Goal: Task Accomplishment & Management: Manage account settings

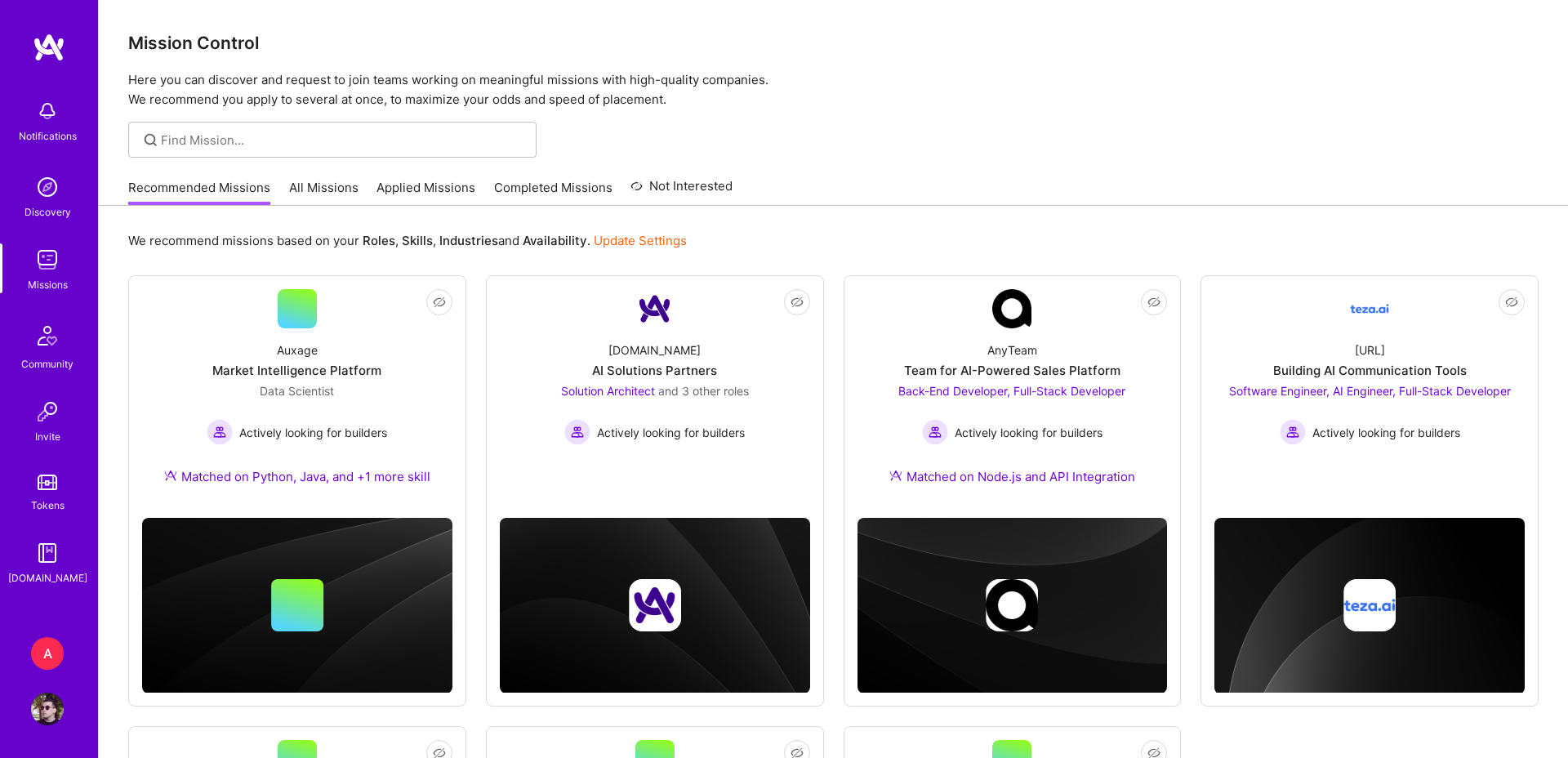
click at [56, 648] on div "A" at bounding box center [47, 654] width 33 height 33
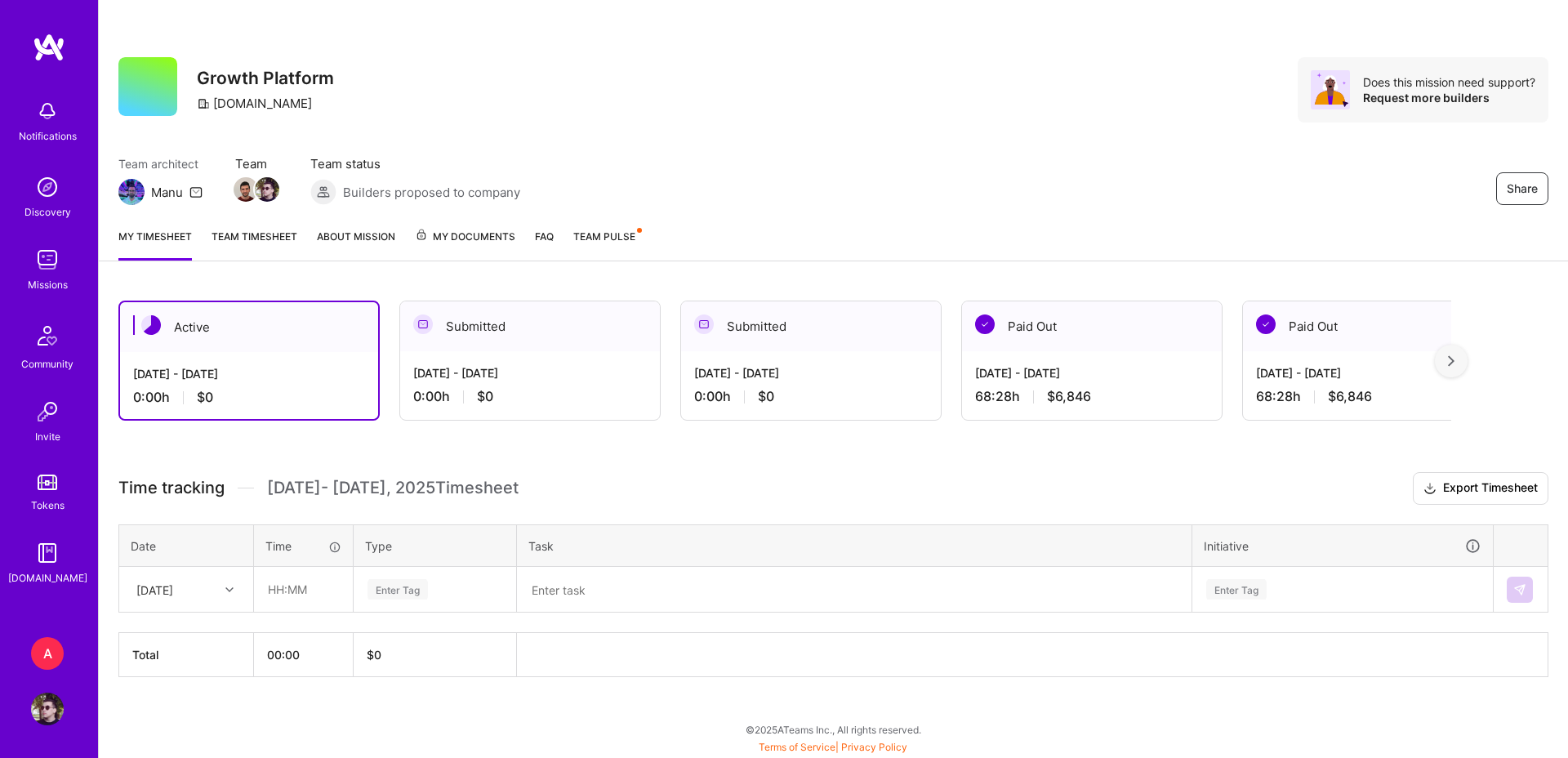
click at [262, 236] on link "Team timesheet" at bounding box center [254, 244] width 86 height 33
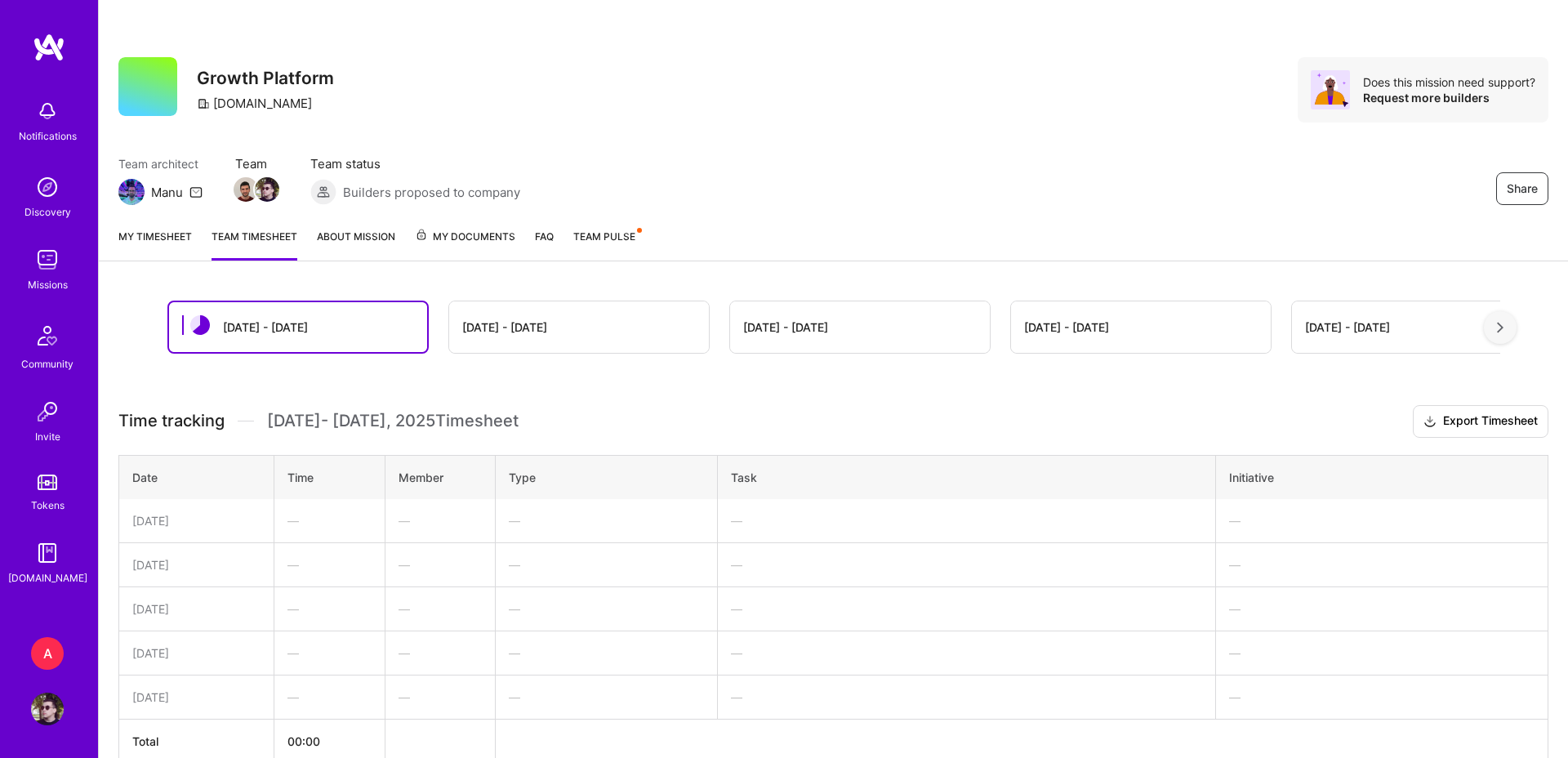
scroll to position [85, 0]
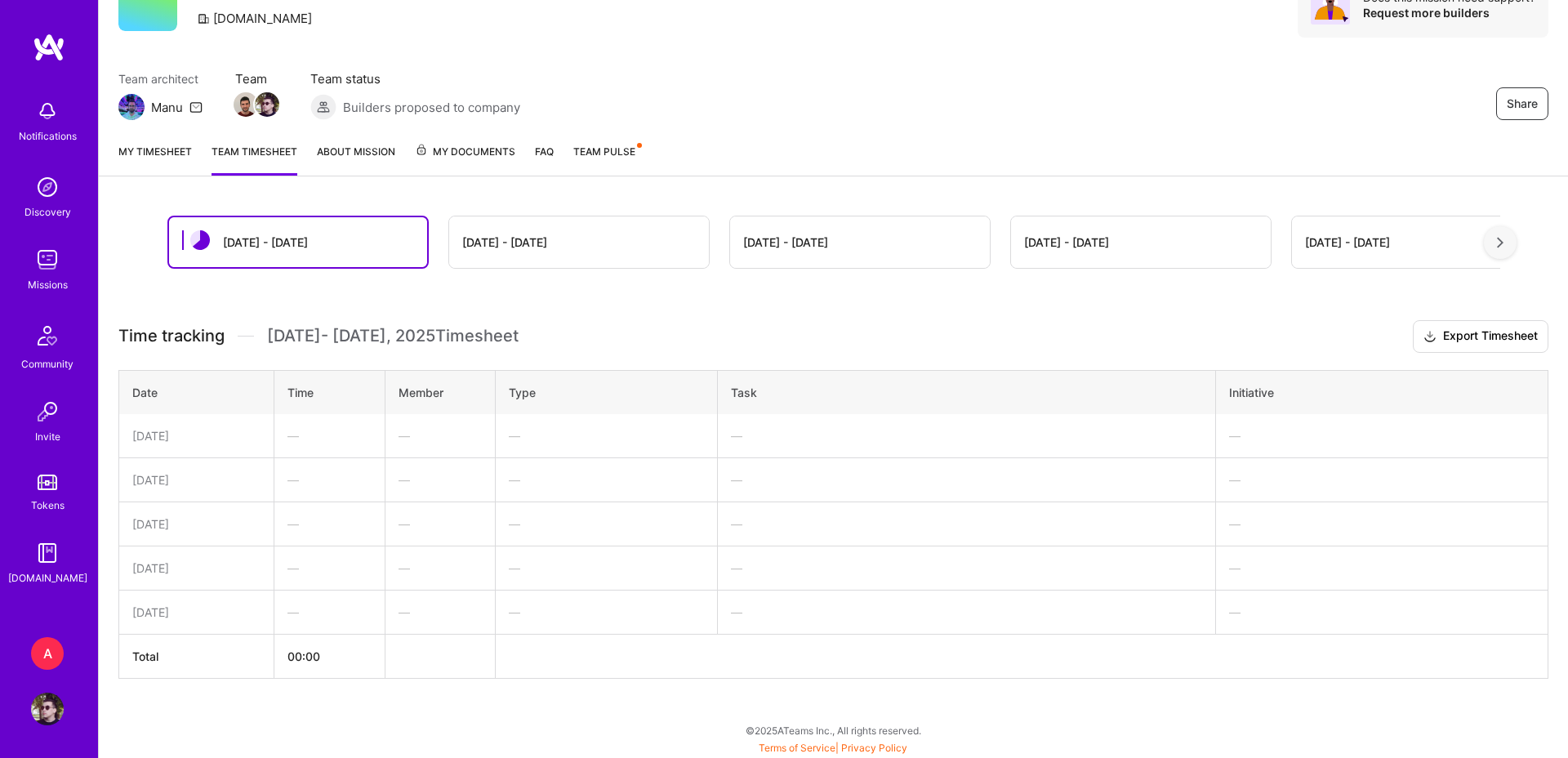
click at [505, 242] on div "[DATE] - [DATE]" at bounding box center [505, 242] width 85 height 17
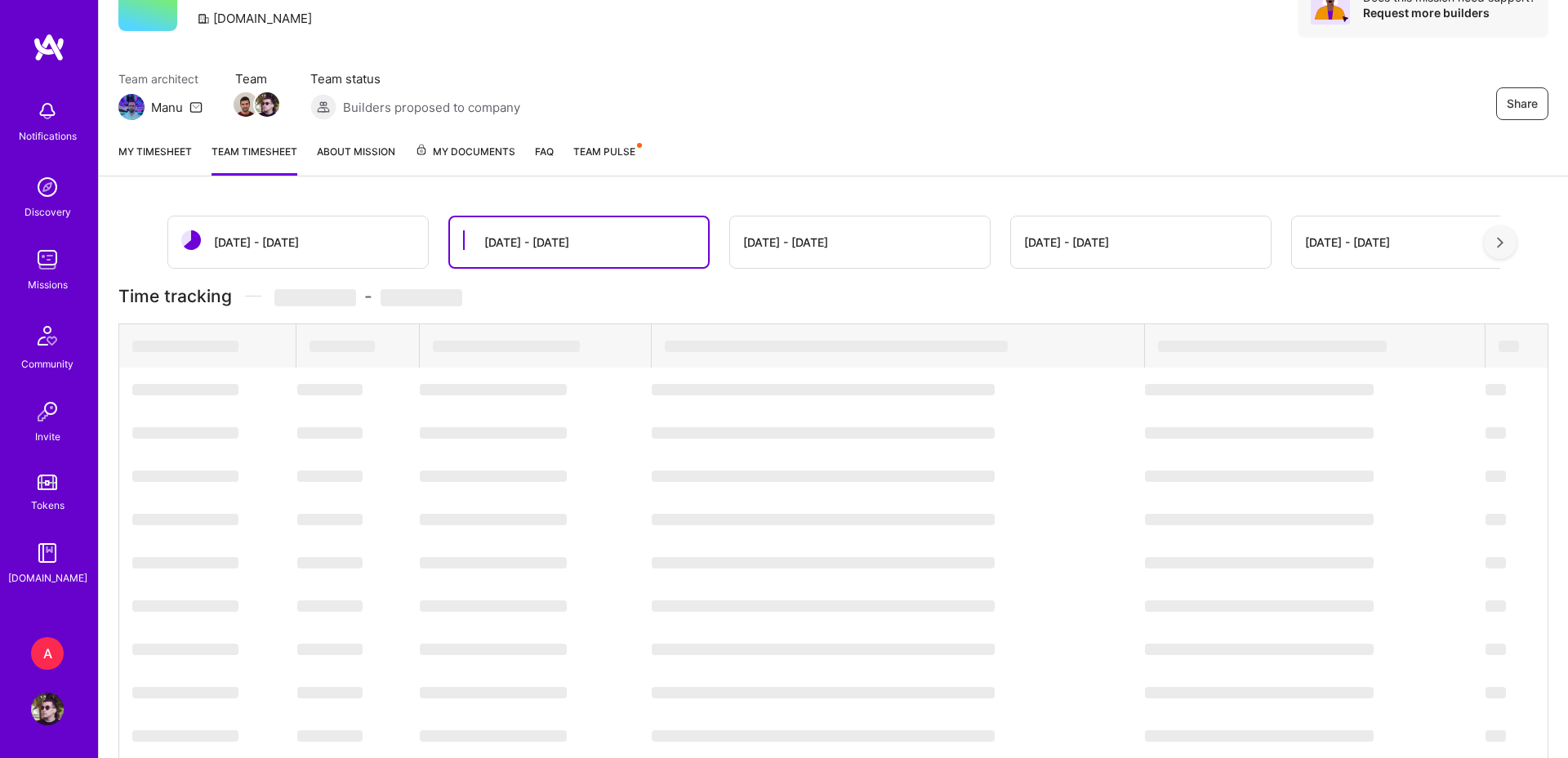
click at [504, 235] on div "[DATE] - [DATE]" at bounding box center [526, 242] width 85 height 17
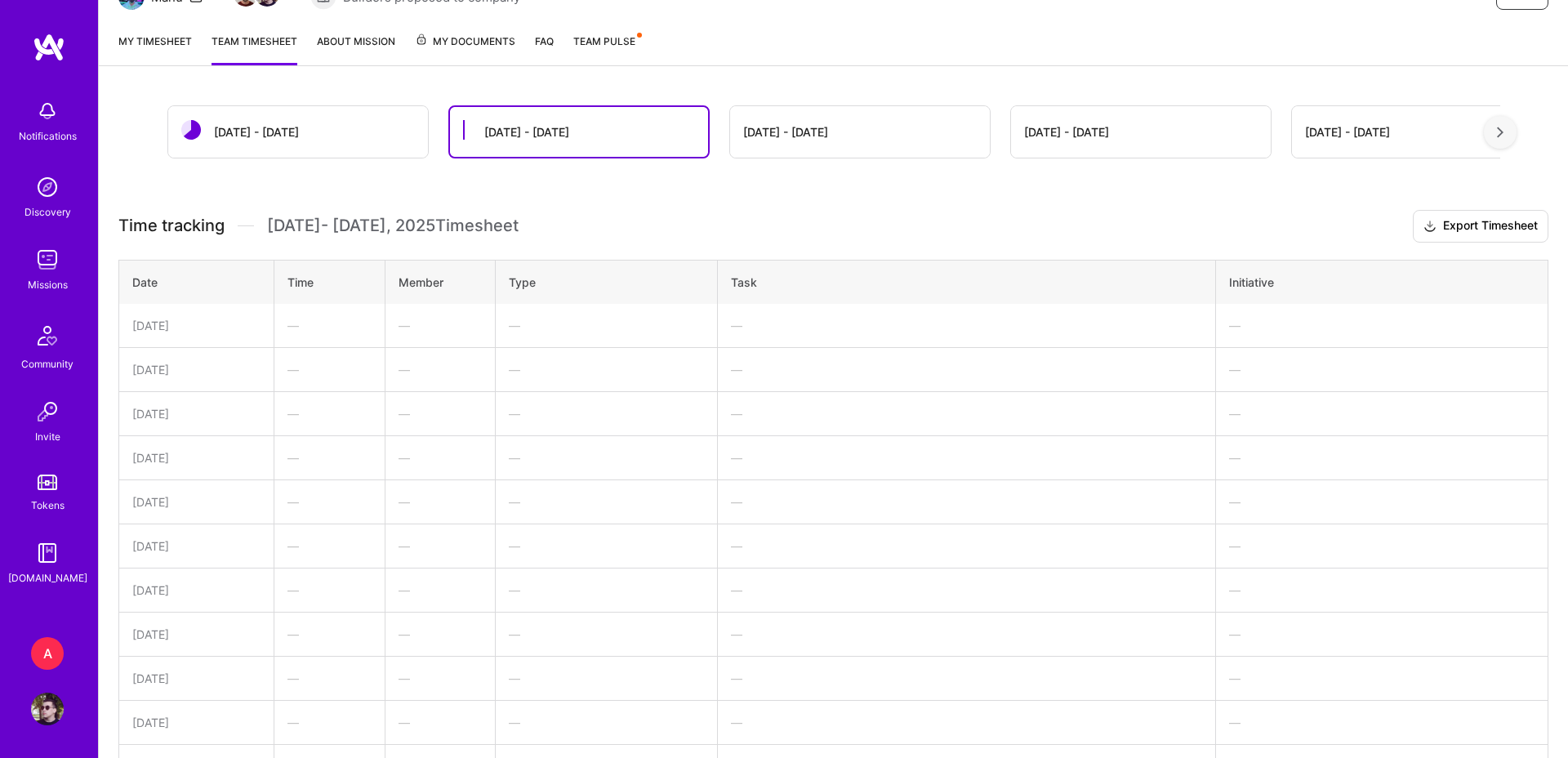
scroll to position [0, 0]
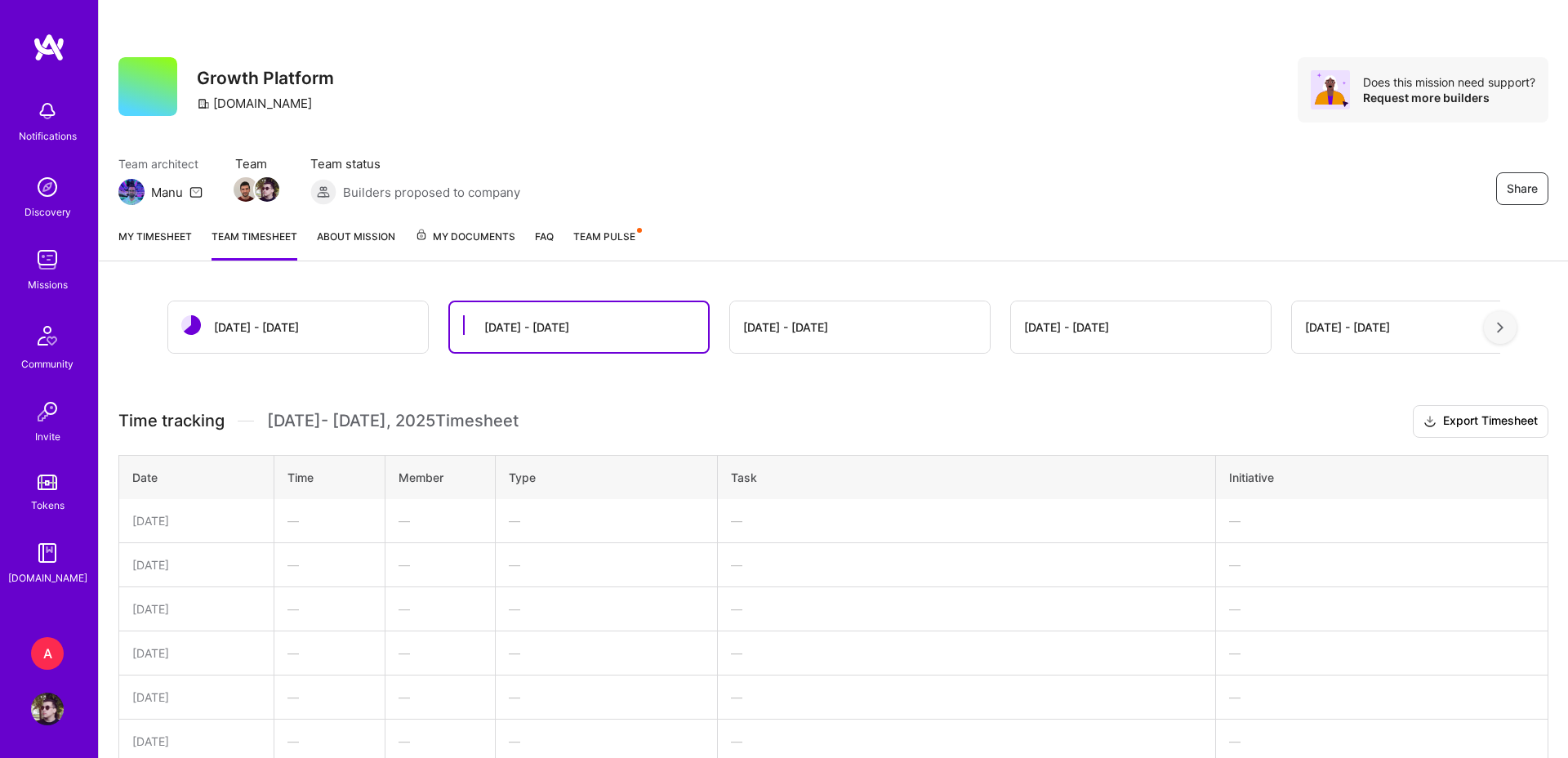
click at [152, 233] on link "My timesheet" at bounding box center [155, 244] width 73 height 33
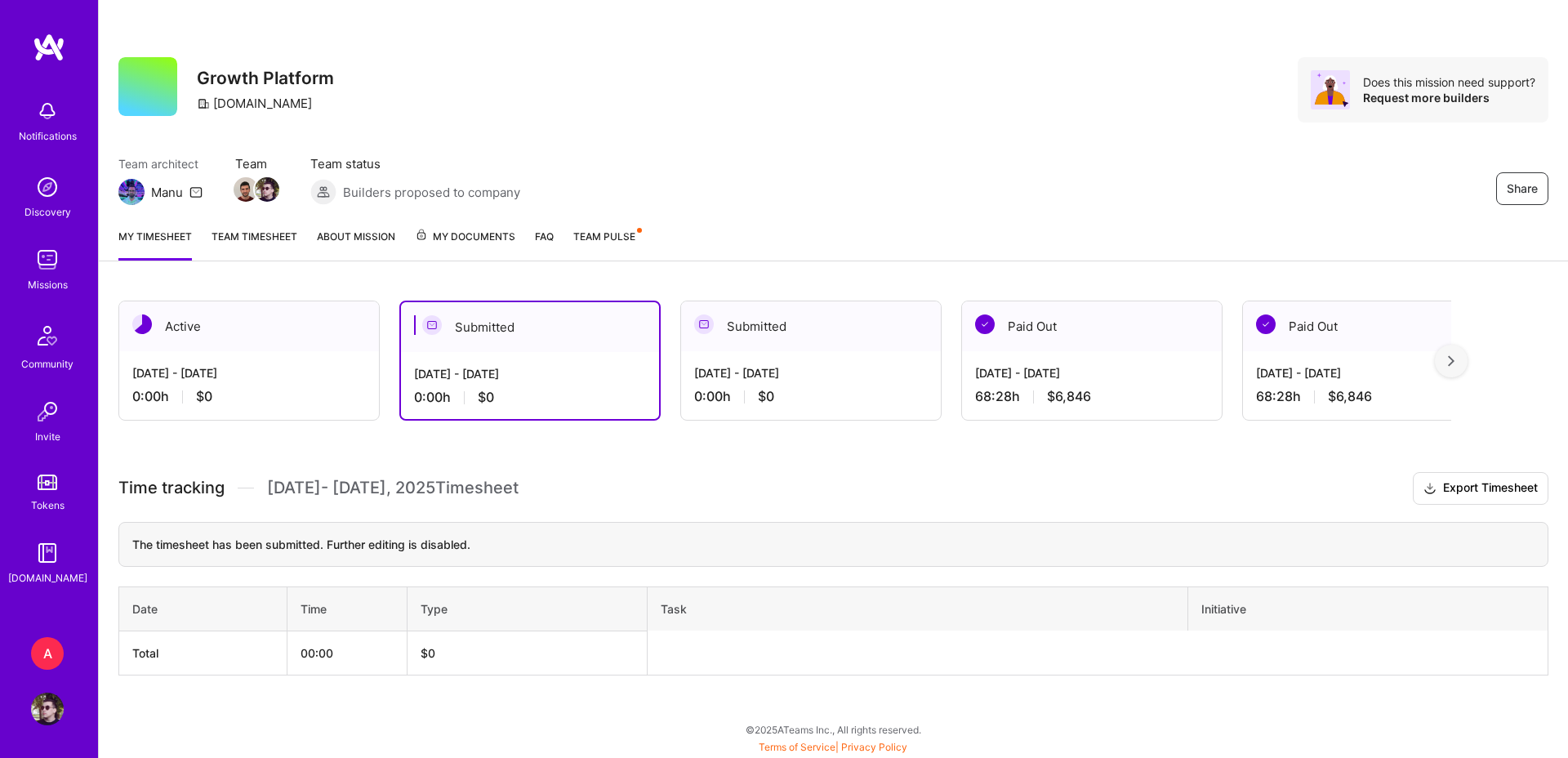
click at [43, 654] on div "A" at bounding box center [47, 654] width 33 height 33
click at [57, 197] on img at bounding box center [47, 187] width 33 height 33
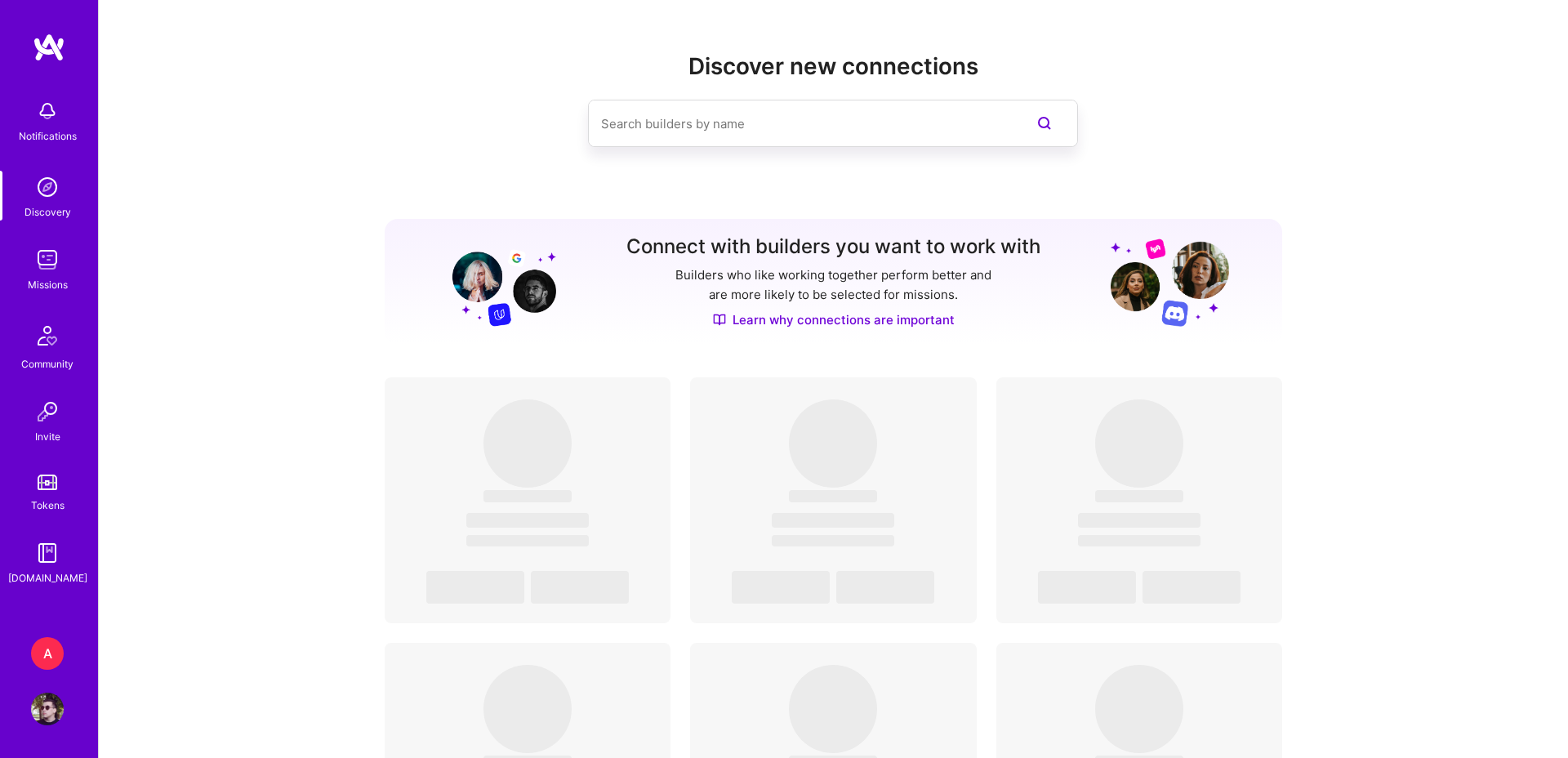
click at [46, 241] on div "Notifications Discovery Missions Community Invite Tokens [DOMAIN_NAME]" at bounding box center [49, 339] width 98 height 495
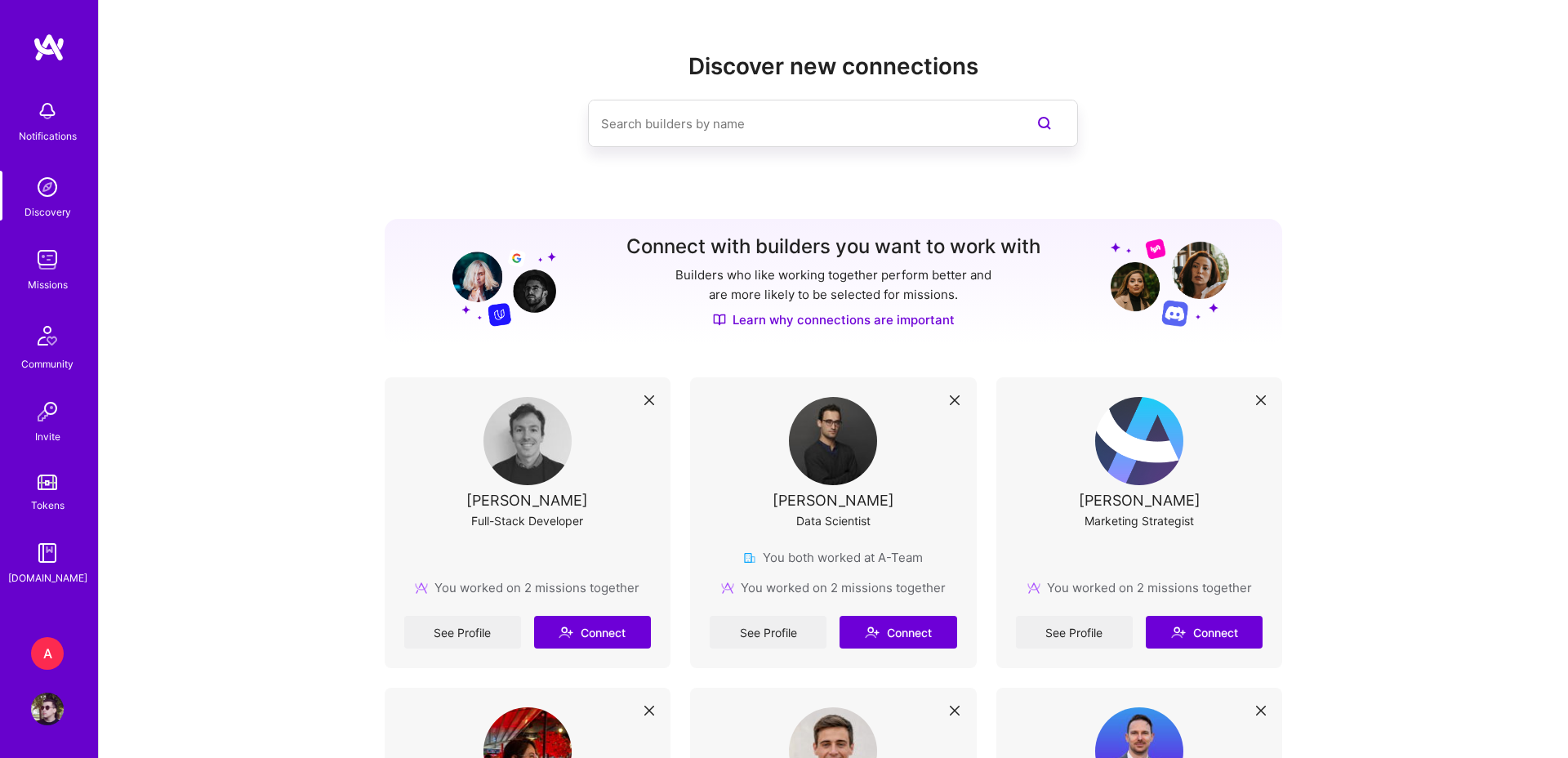
click at [46, 246] on img at bounding box center [47, 260] width 33 height 33
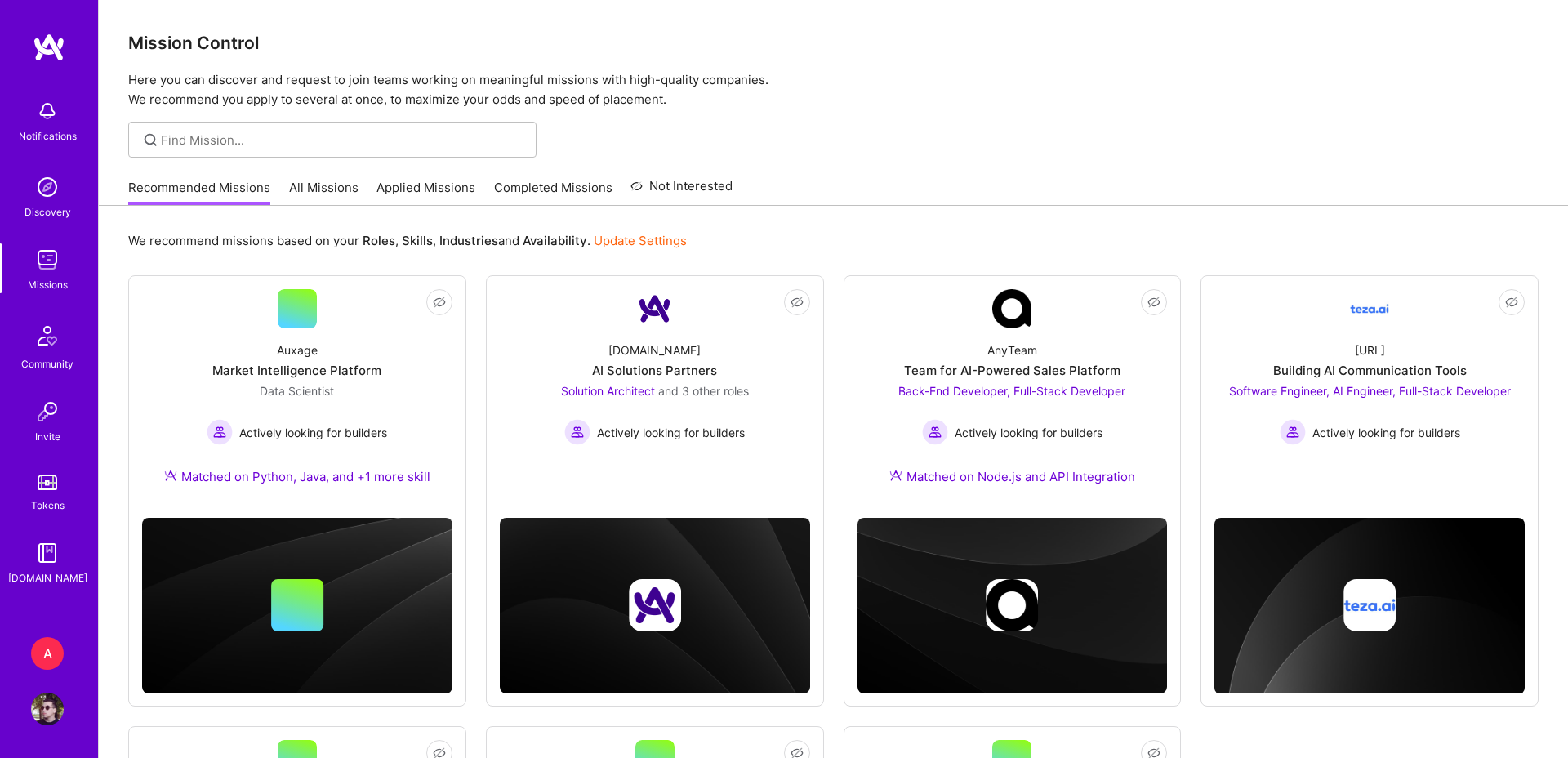
click at [313, 179] on link "All Missions" at bounding box center [323, 192] width 70 height 27
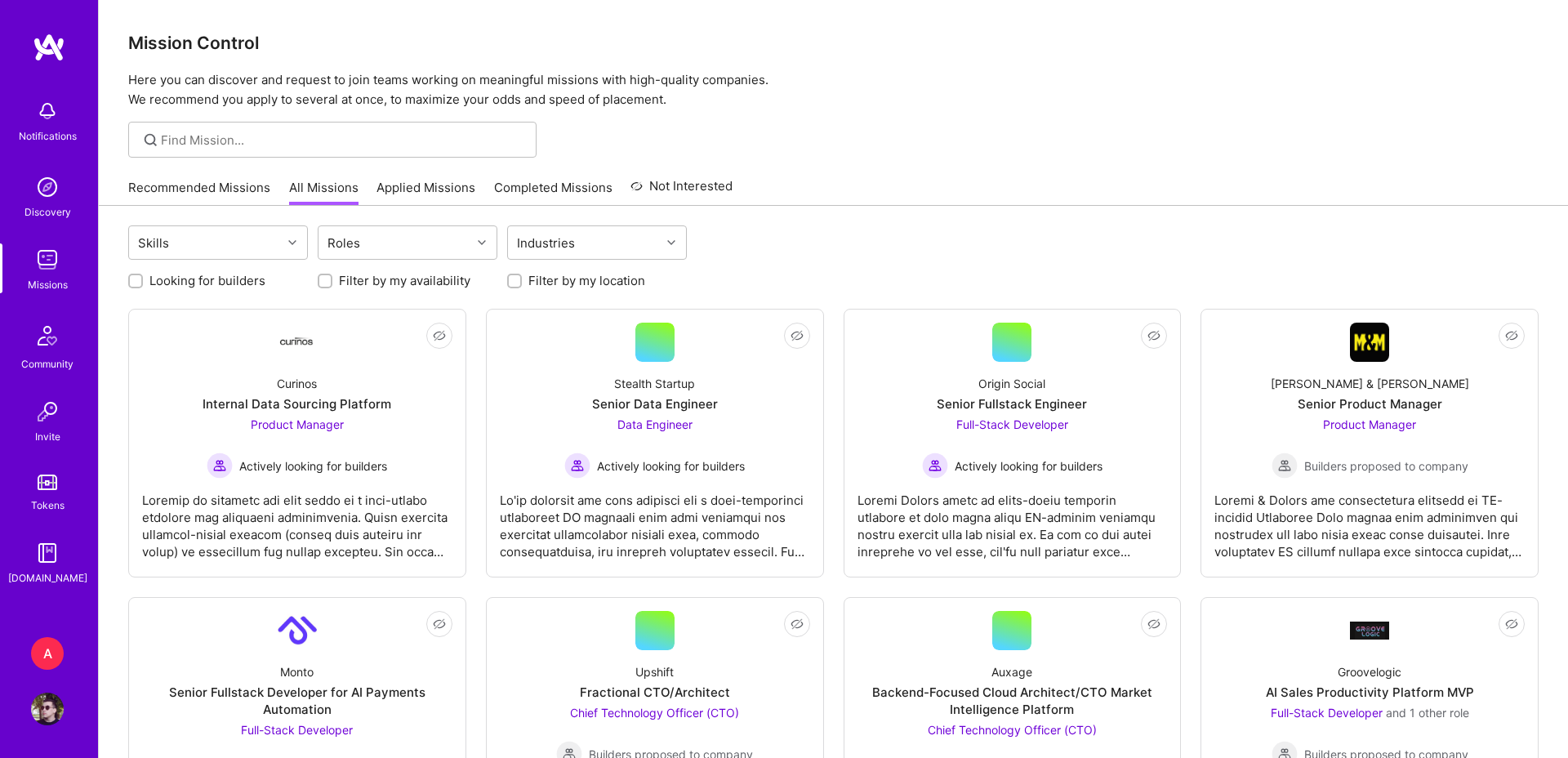
click at [517, 278] on input "Filter by my location" at bounding box center [516, 282] width 11 height 11
checkbox input "true"
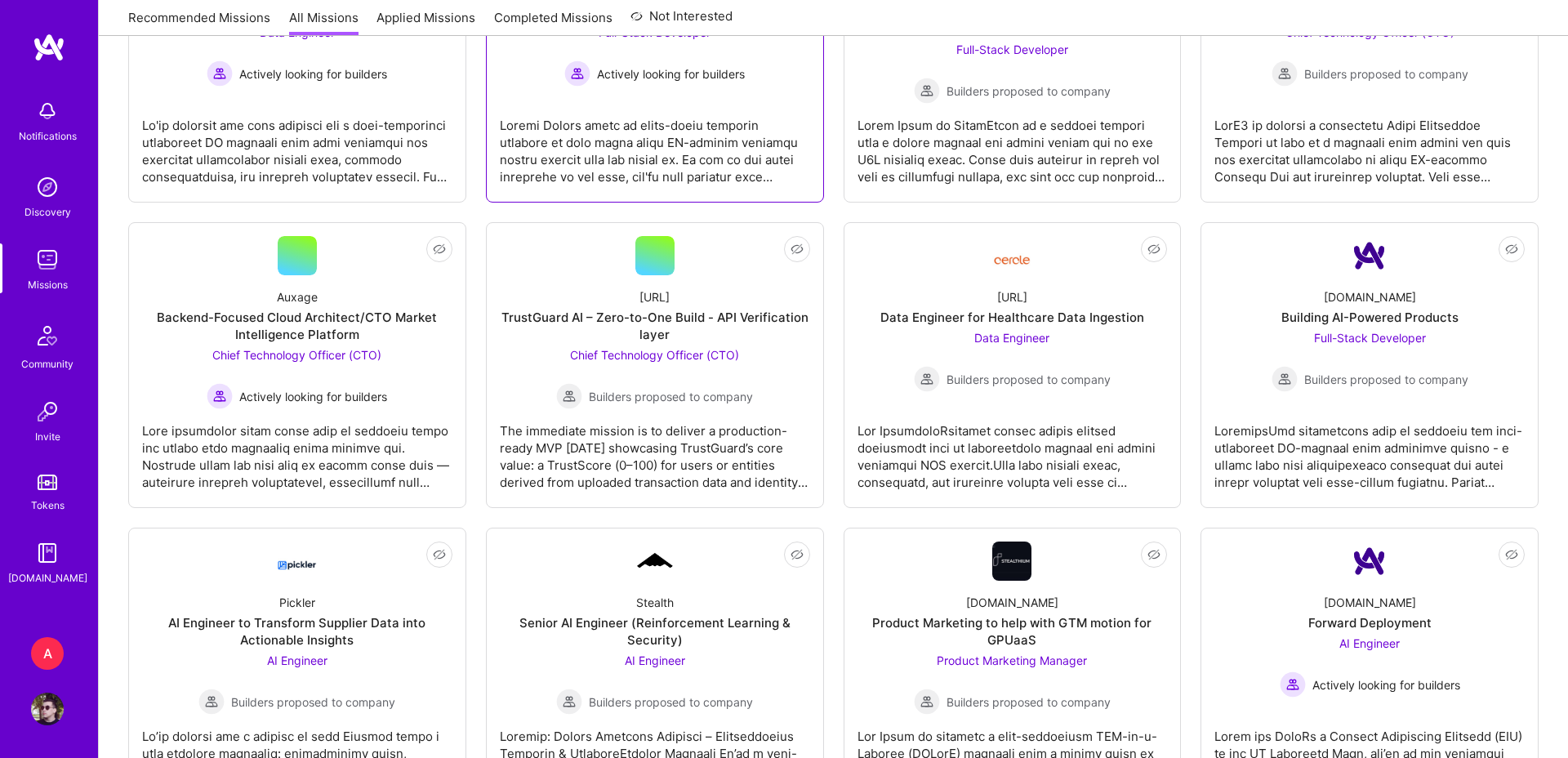
scroll to position [434, 0]
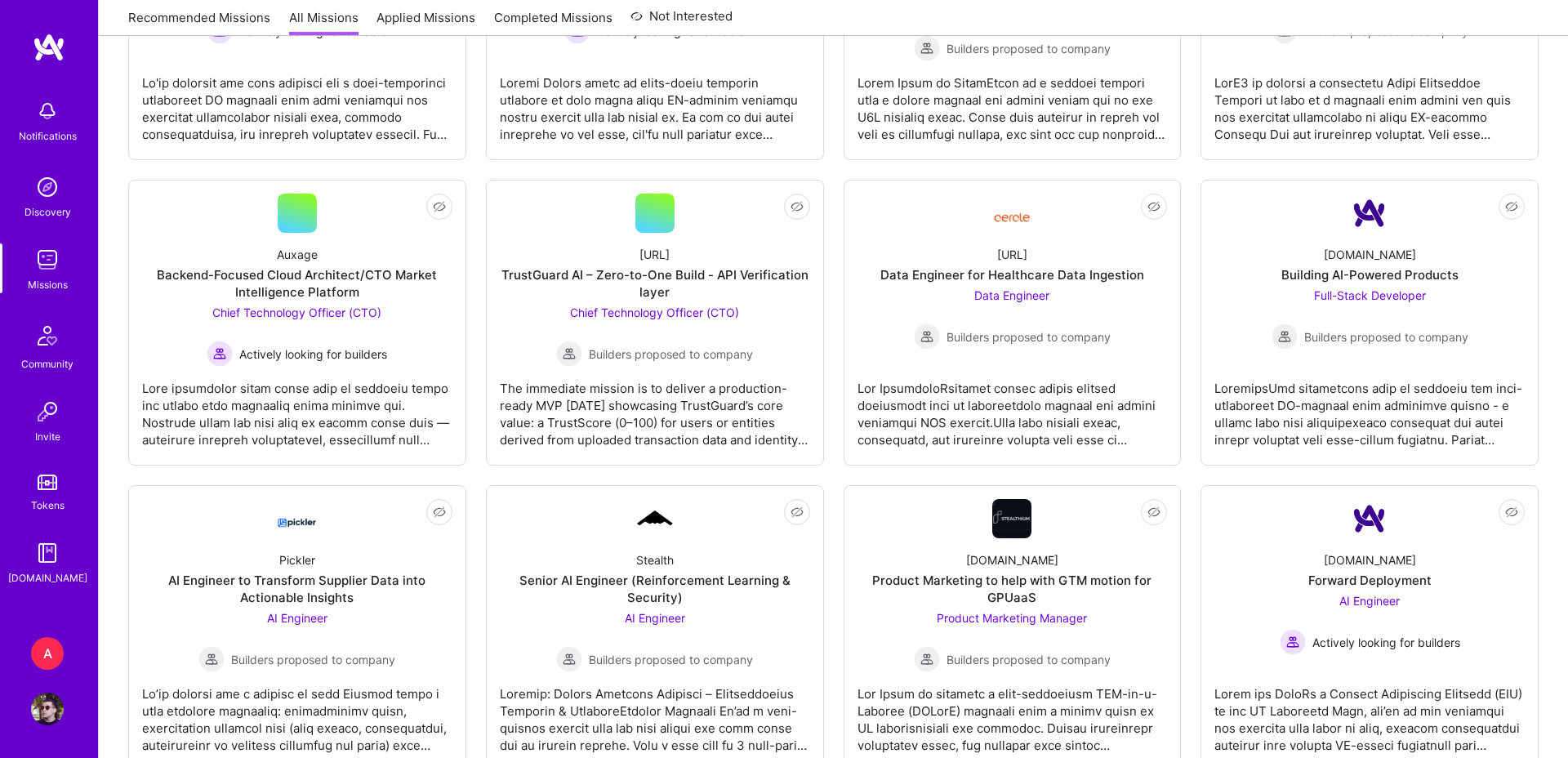
click at [48, 647] on div "A" at bounding box center [47, 654] width 33 height 33
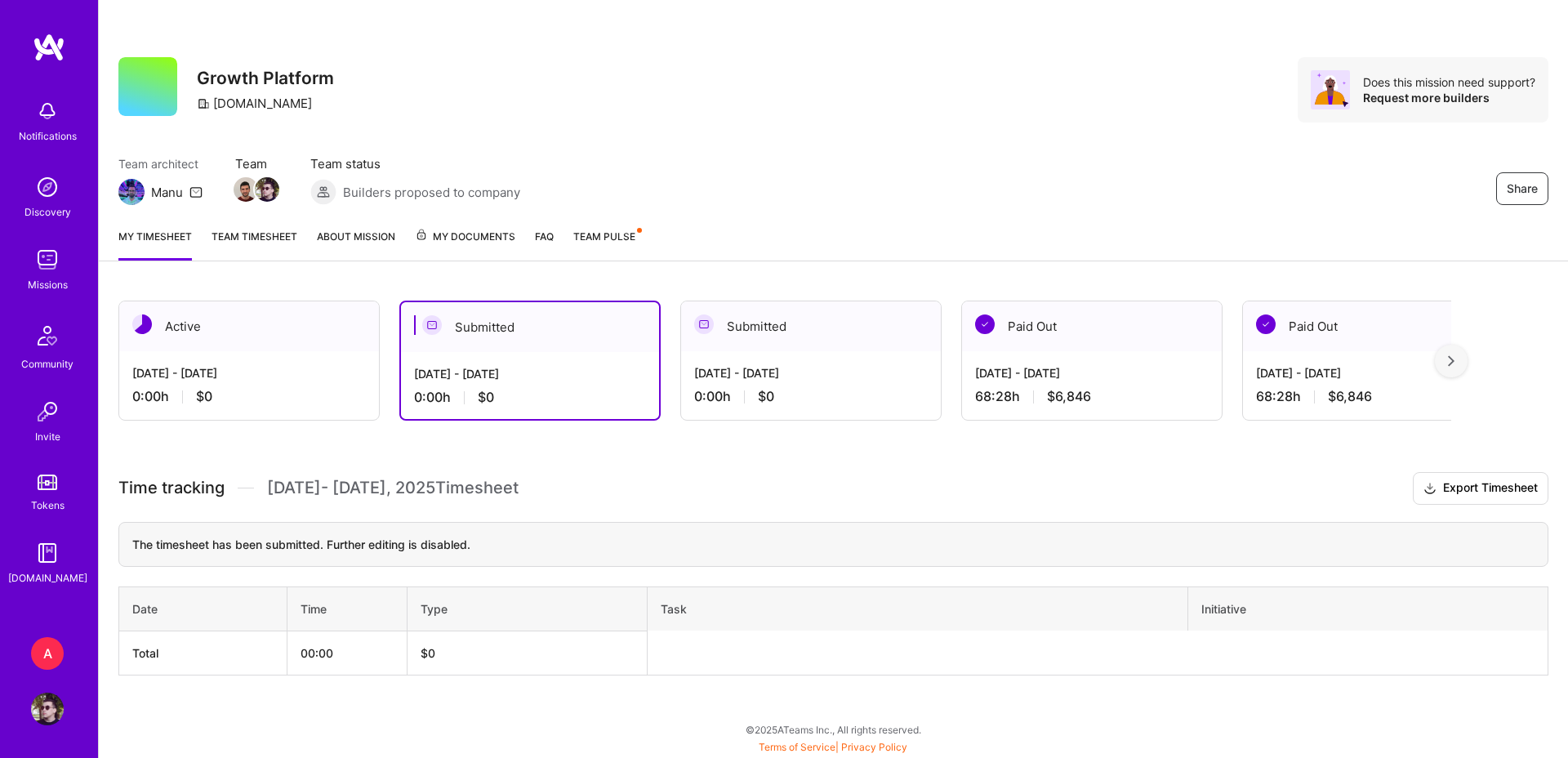
click at [39, 702] on img at bounding box center [47, 709] width 33 height 33
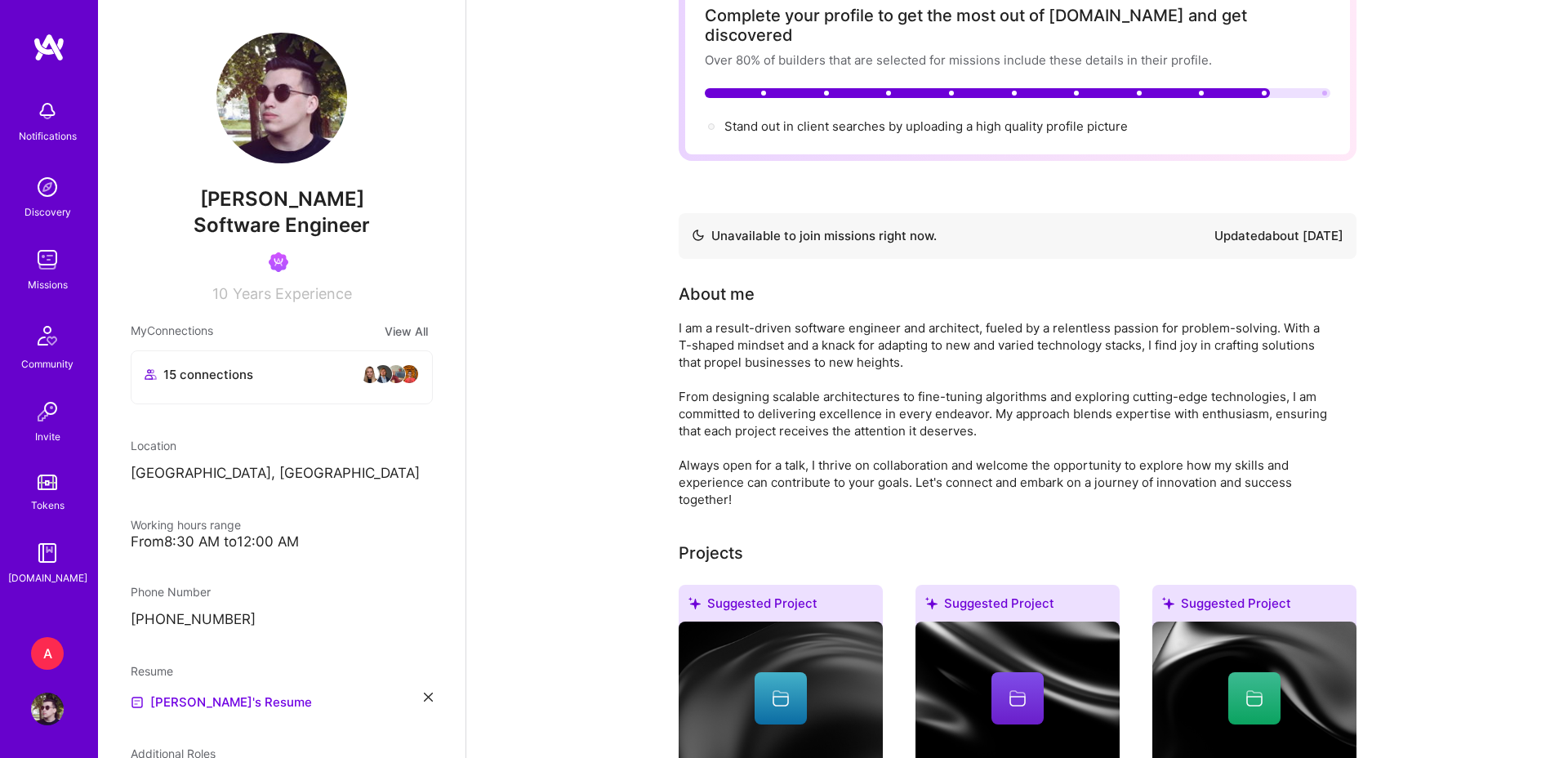
scroll to position [103, 0]
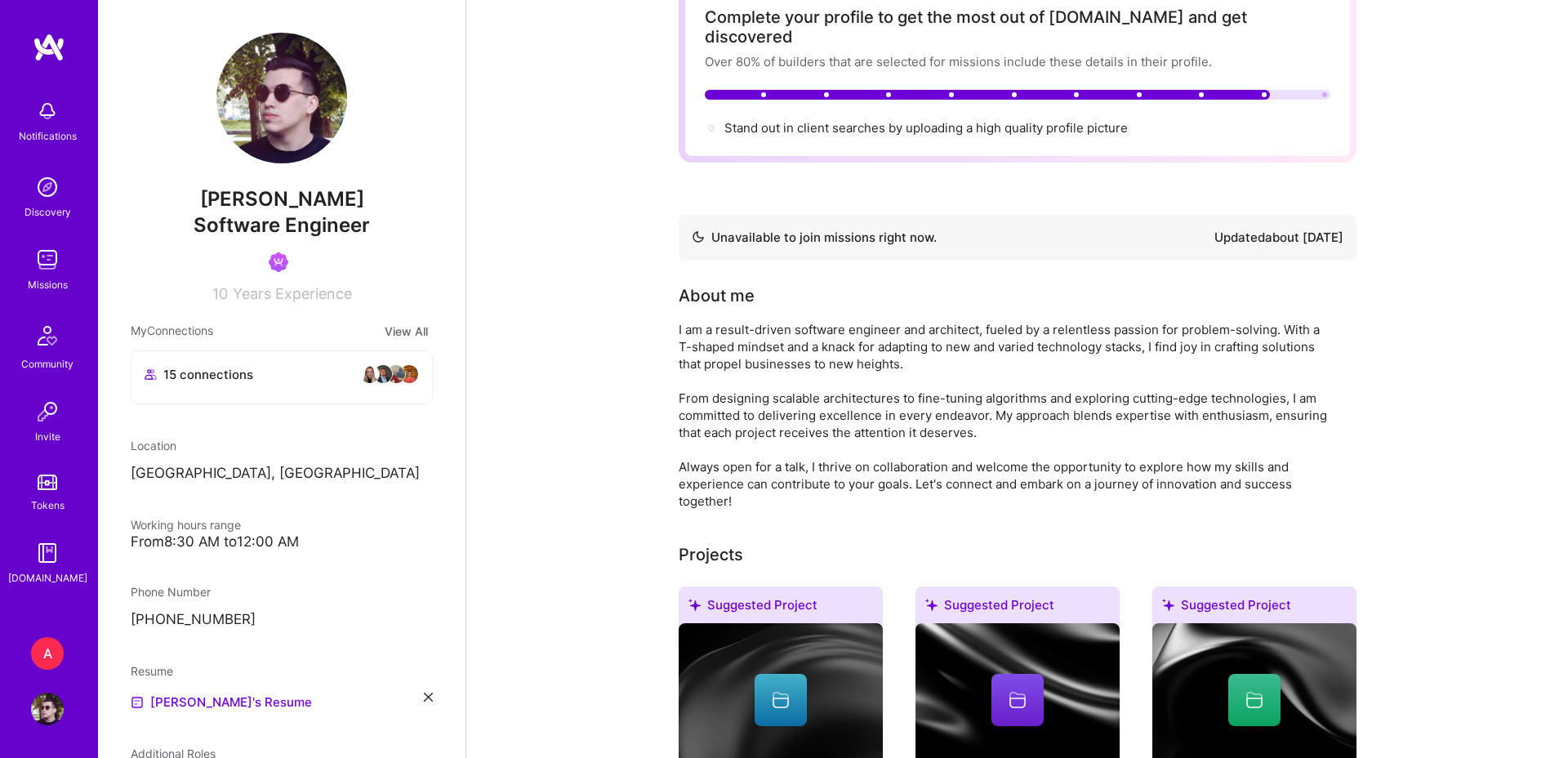
click at [39, 712] on img at bounding box center [47, 709] width 33 height 33
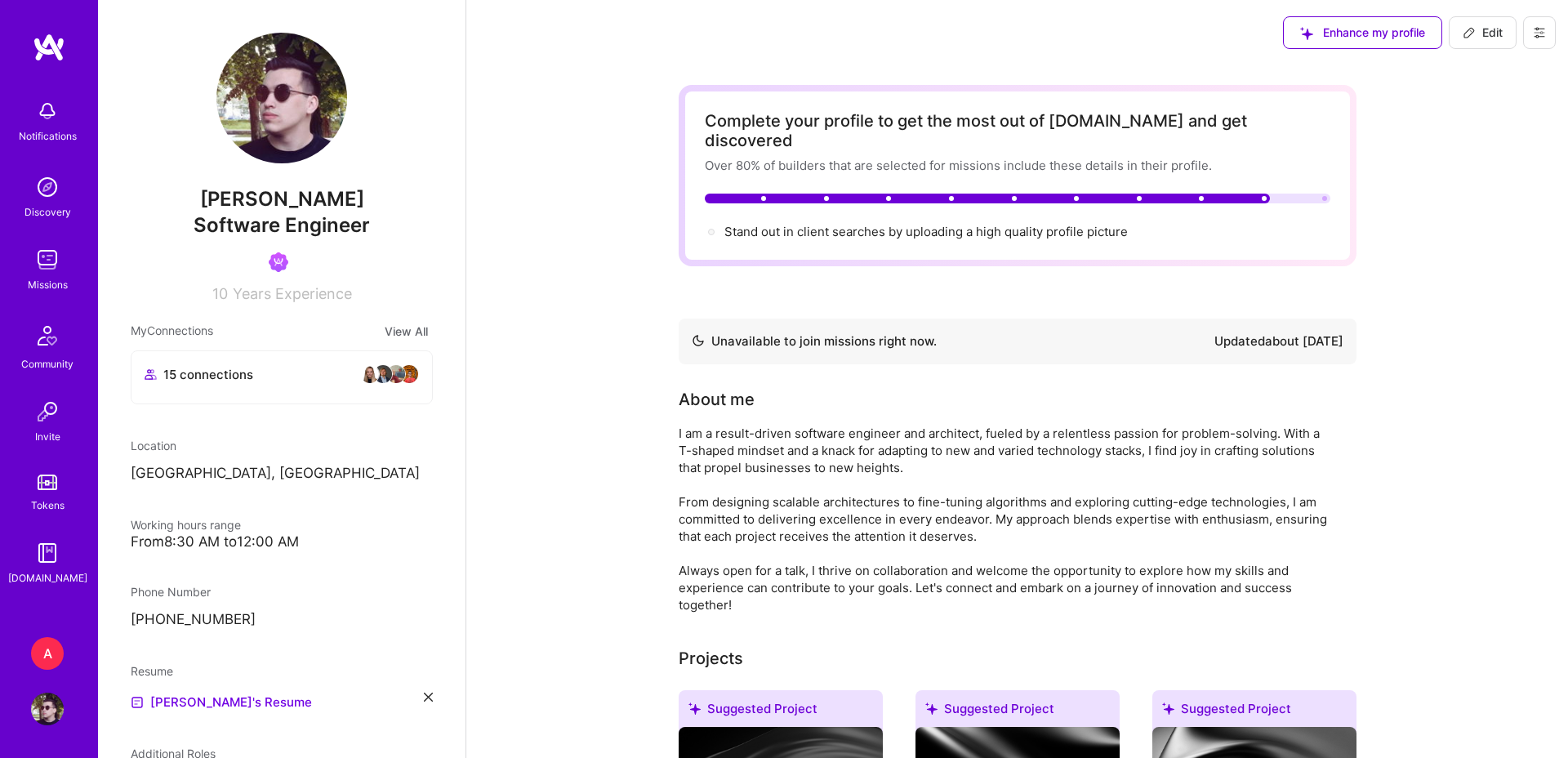
click at [1534, 36] on icon at bounding box center [1539, 33] width 13 height 13
click at [1475, 138] on button "Log Out" at bounding box center [1494, 153] width 122 height 41
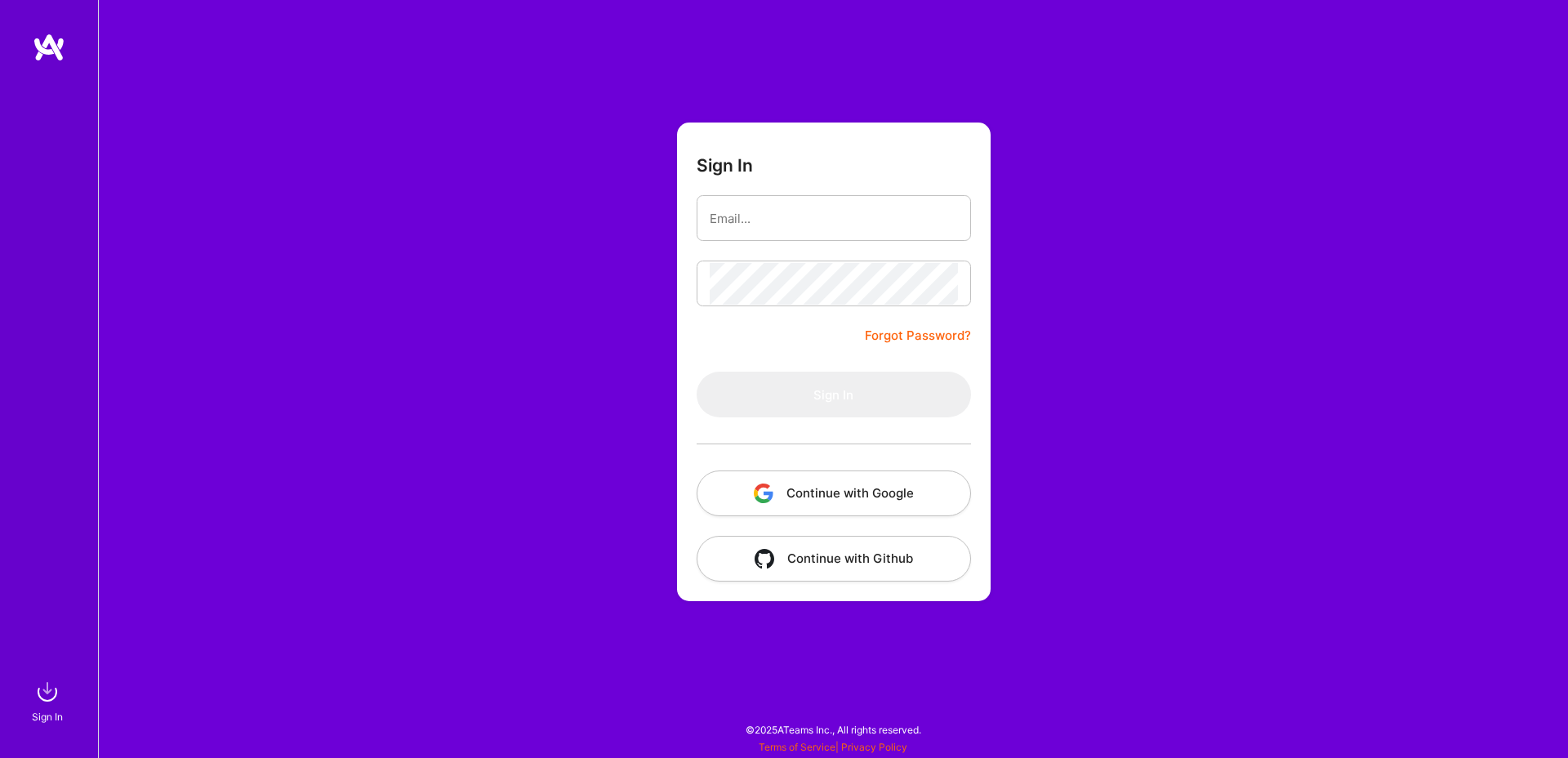
click at [905, 488] on button "Continue with Google" at bounding box center [834, 493] width 274 height 46
